Goal: Transaction & Acquisition: Purchase product/service

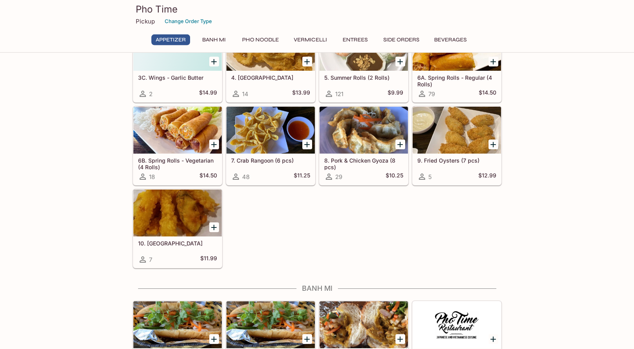
scroll to position [199, 0]
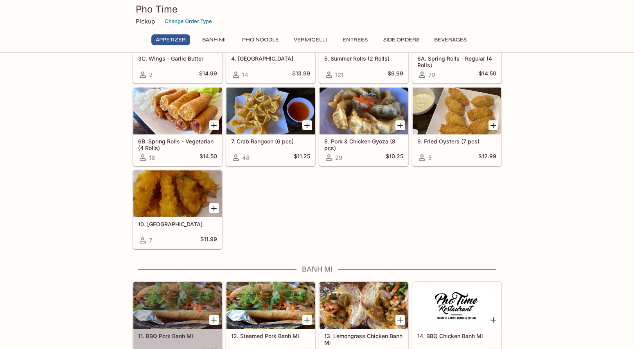
click at [162, 301] on div at bounding box center [177, 305] width 88 height 47
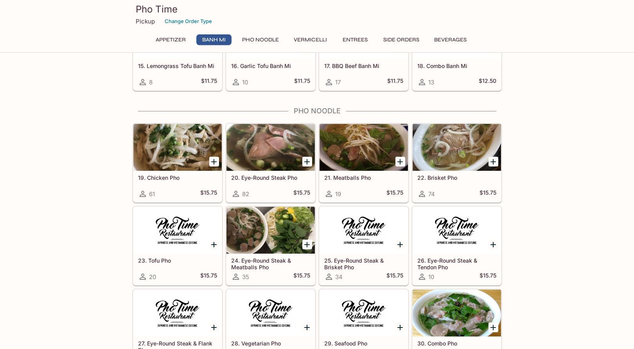
scroll to position [555, 0]
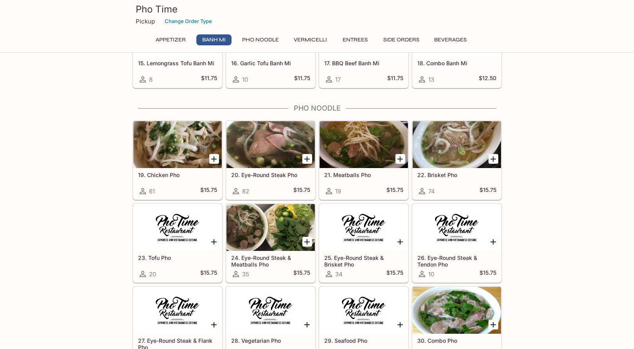
click at [369, 151] on div at bounding box center [363, 144] width 88 height 47
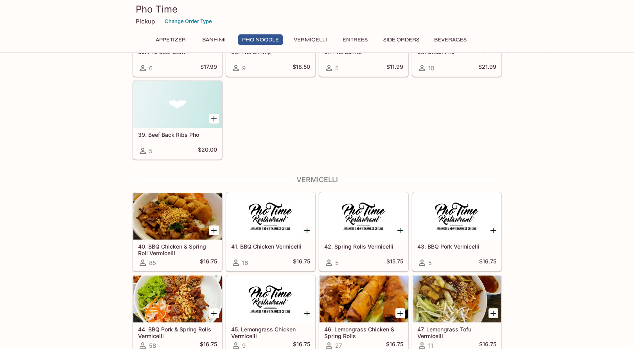
scroll to position [1052, 0]
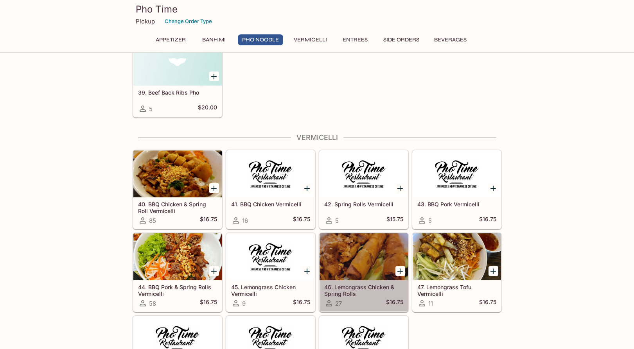
click at [352, 253] on div at bounding box center [363, 256] width 88 height 47
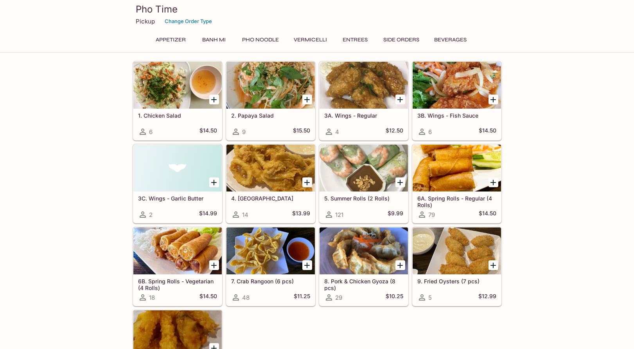
scroll to position [20, 0]
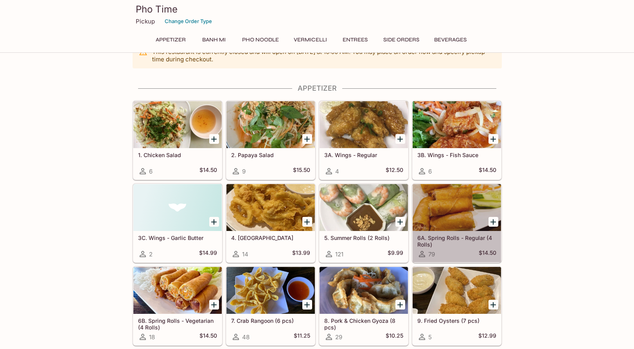
click at [457, 210] on div at bounding box center [457, 207] width 88 height 47
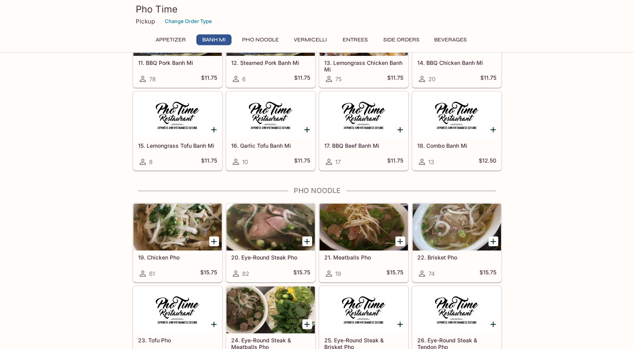
scroll to position [479, 0]
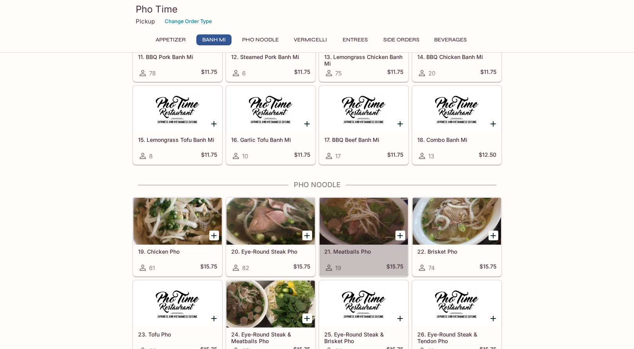
click at [351, 229] on div at bounding box center [363, 221] width 88 height 47
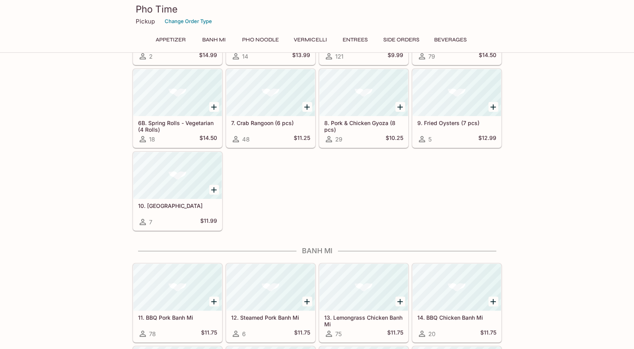
scroll to position [215, 0]
